Goal: Information Seeking & Learning: Learn about a topic

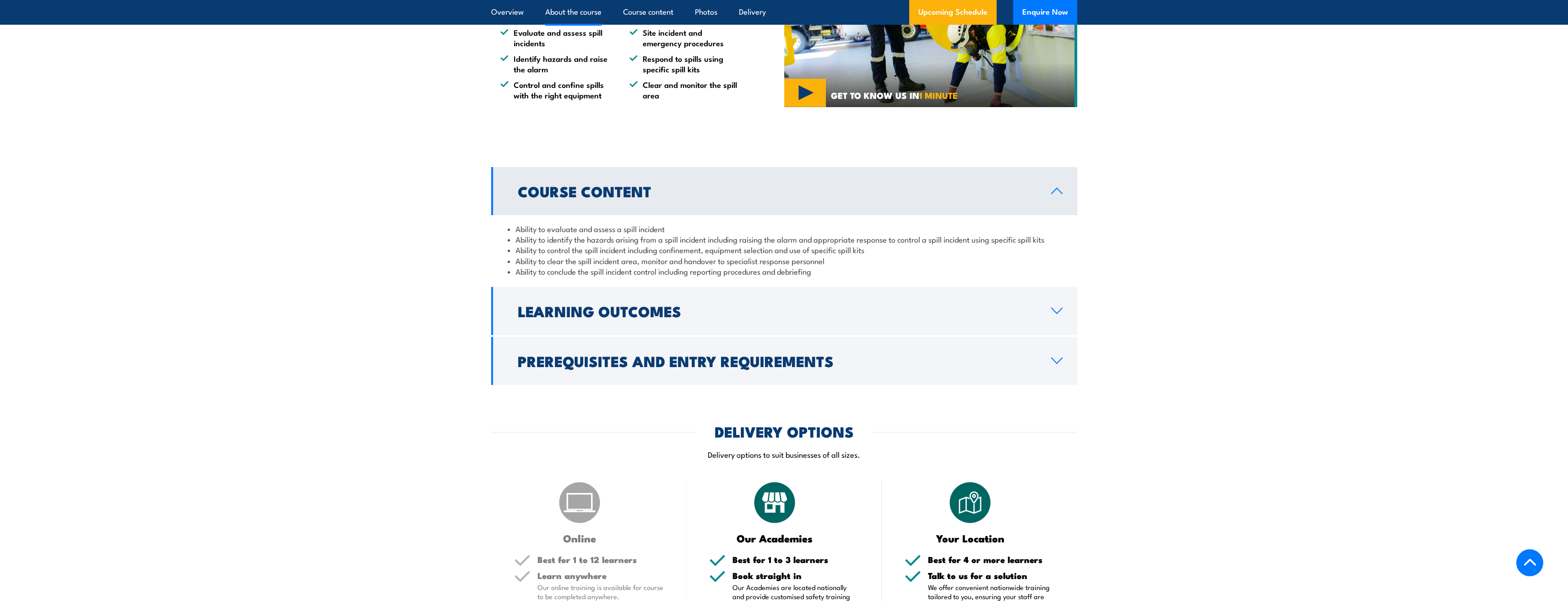
scroll to position [595, 0]
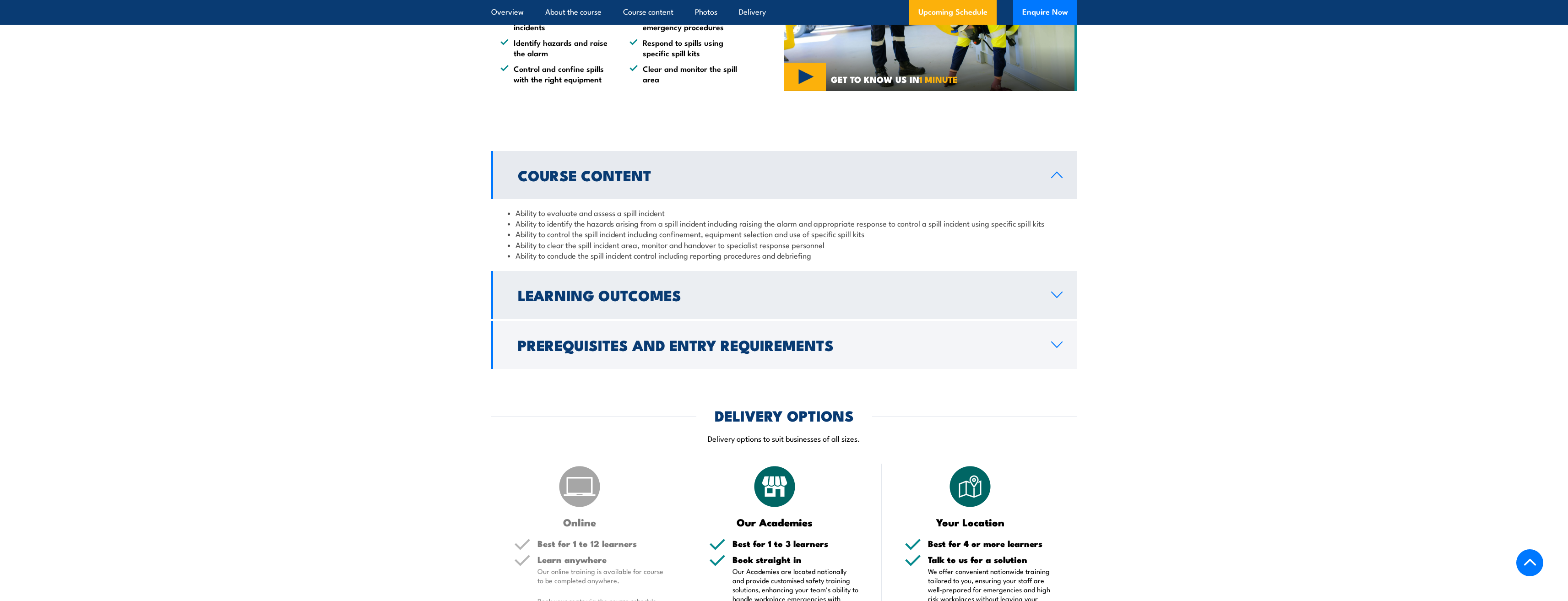
click at [647, 278] on link "Learning Outcomes" at bounding box center [784, 294] width 586 height 48
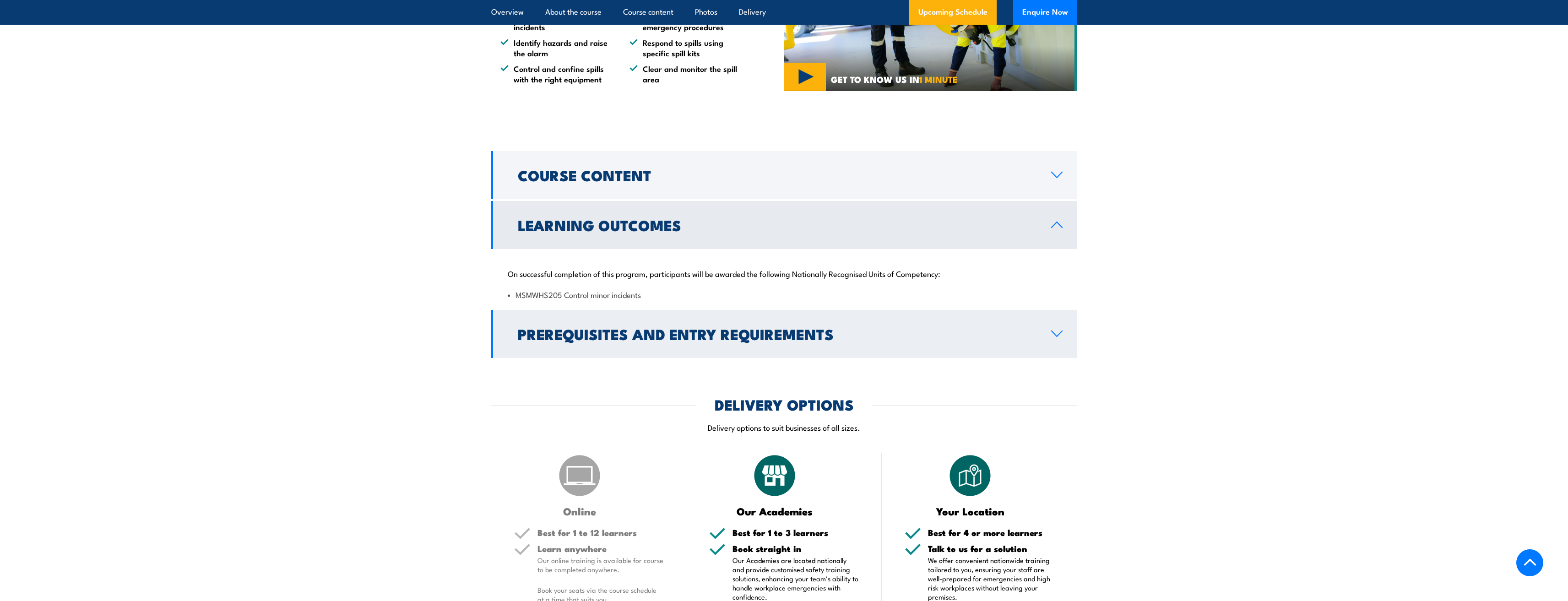
click at [687, 328] on h2 "Prerequisites and Entry Requirements" at bounding box center [777, 333] width 519 height 13
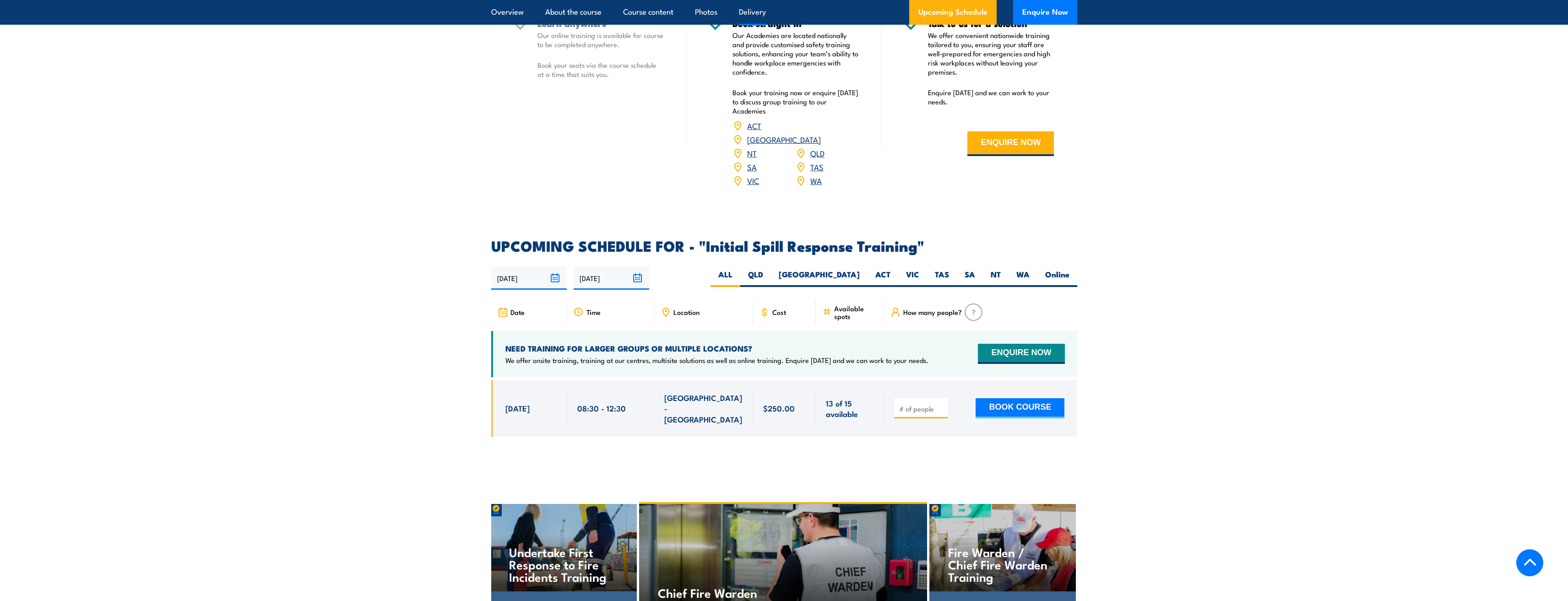
scroll to position [1190, 0]
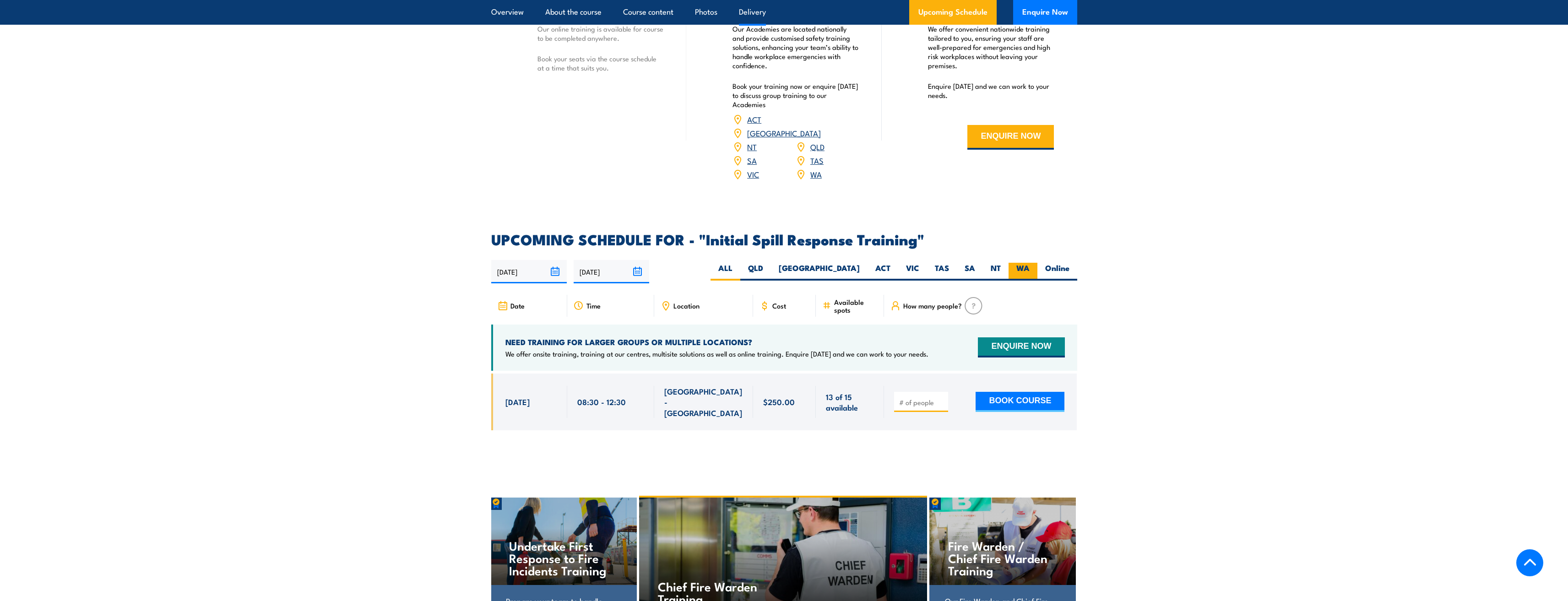
click at [1035, 263] on label "WA" at bounding box center [1023, 271] width 29 height 18
click at [1035, 263] on input "WA" at bounding box center [1033, 266] width 6 height 6
radio input "true"
click at [1054, 263] on label "Online" at bounding box center [1057, 271] width 40 height 18
click at [1069, 263] on input "Online" at bounding box center [1073, 266] width 6 height 6
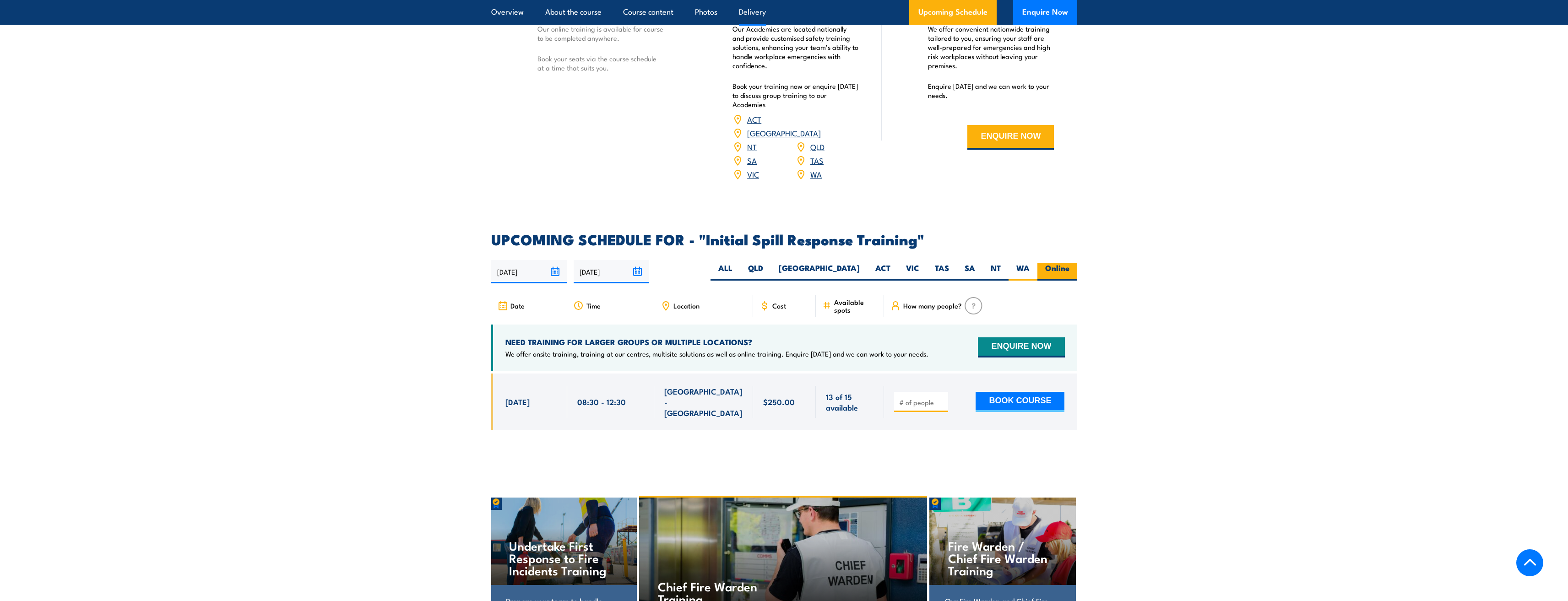
radio input "true"
click at [1054, 263] on label "Online" at bounding box center [1057, 271] width 40 height 18
click at [1069, 263] on input "Online" at bounding box center [1073, 266] width 6 height 6
click at [1065, 263] on label "Online" at bounding box center [1057, 271] width 40 height 18
click at [1069, 263] on input "Online" at bounding box center [1073, 266] width 6 height 6
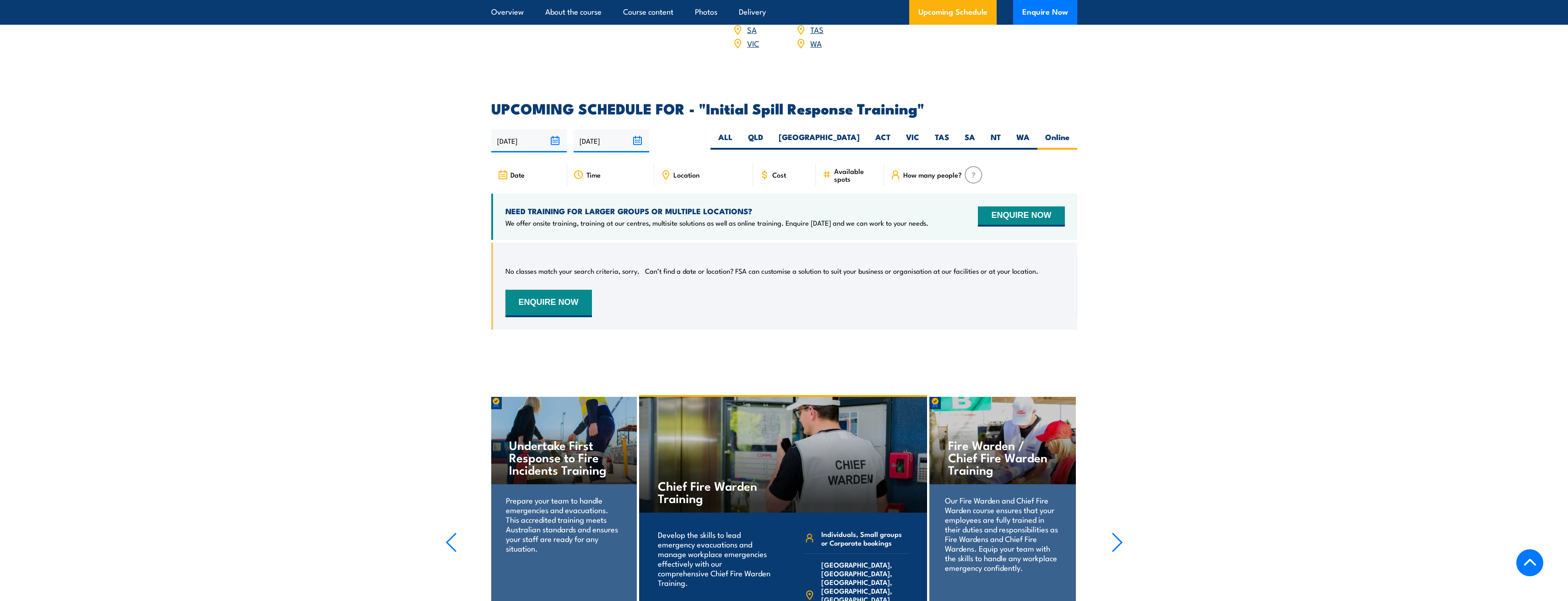
scroll to position [1264, 0]
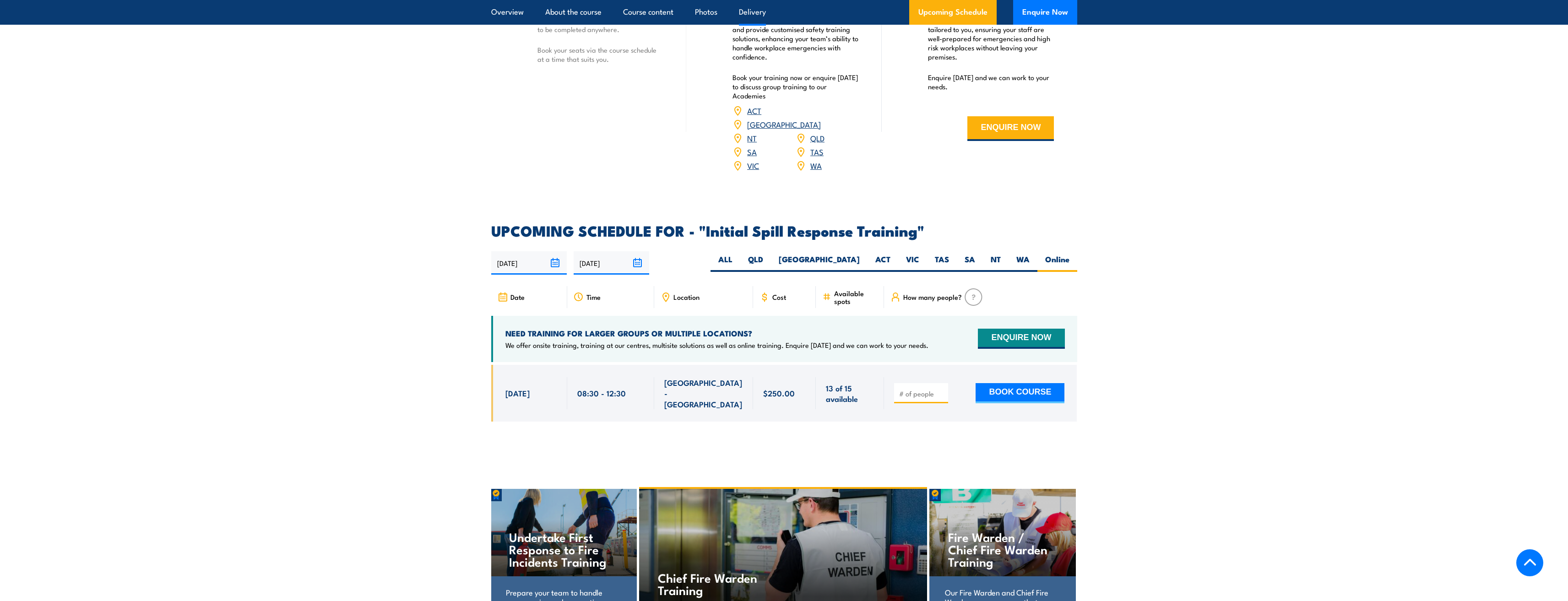
scroll to position [1190, 0]
